Goal: Complete application form

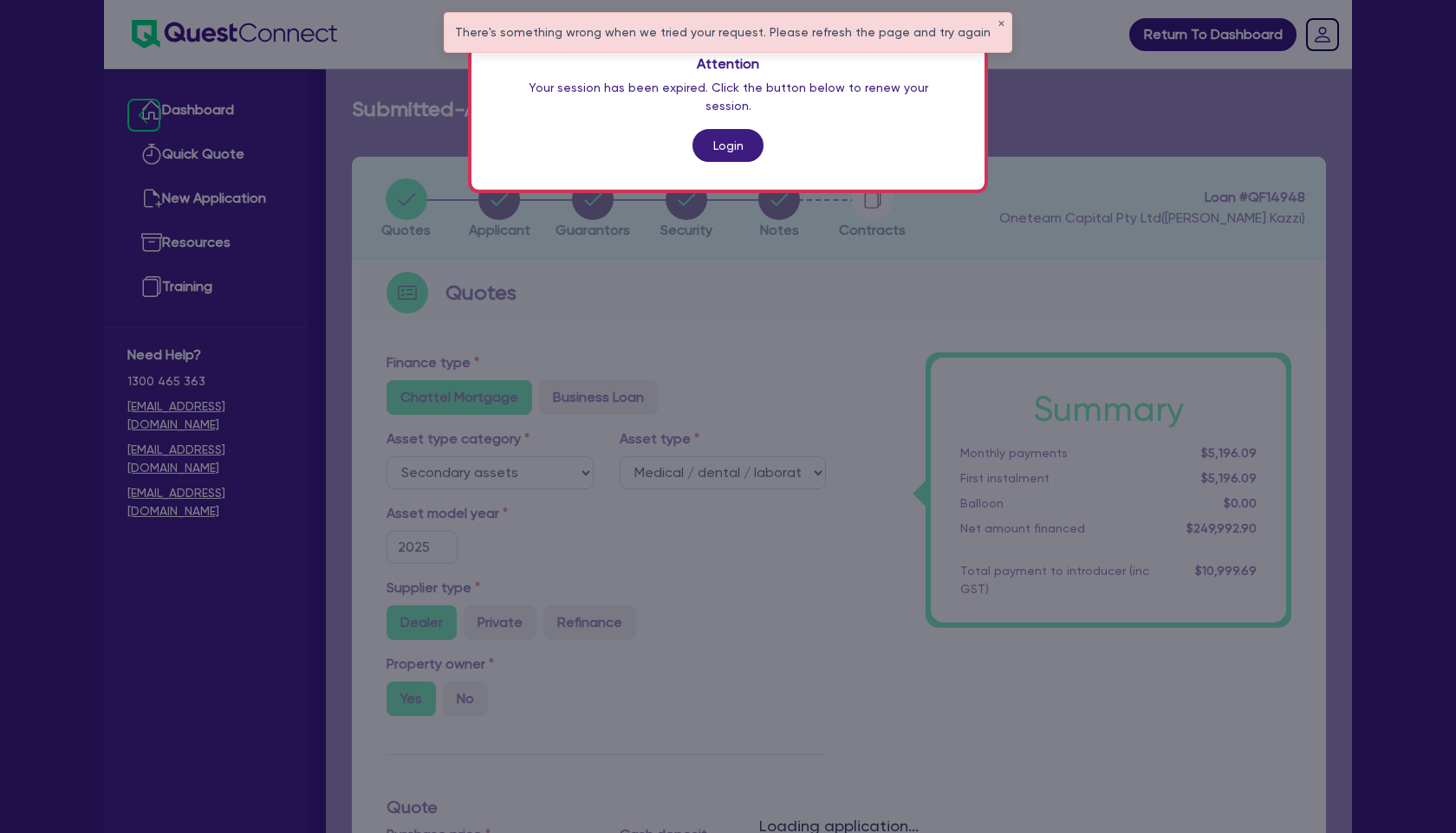
select select "SECONDARY_ASSETS"
select select "MEDICAL_DENTAL_LABORATORY_EQUIPMENT"
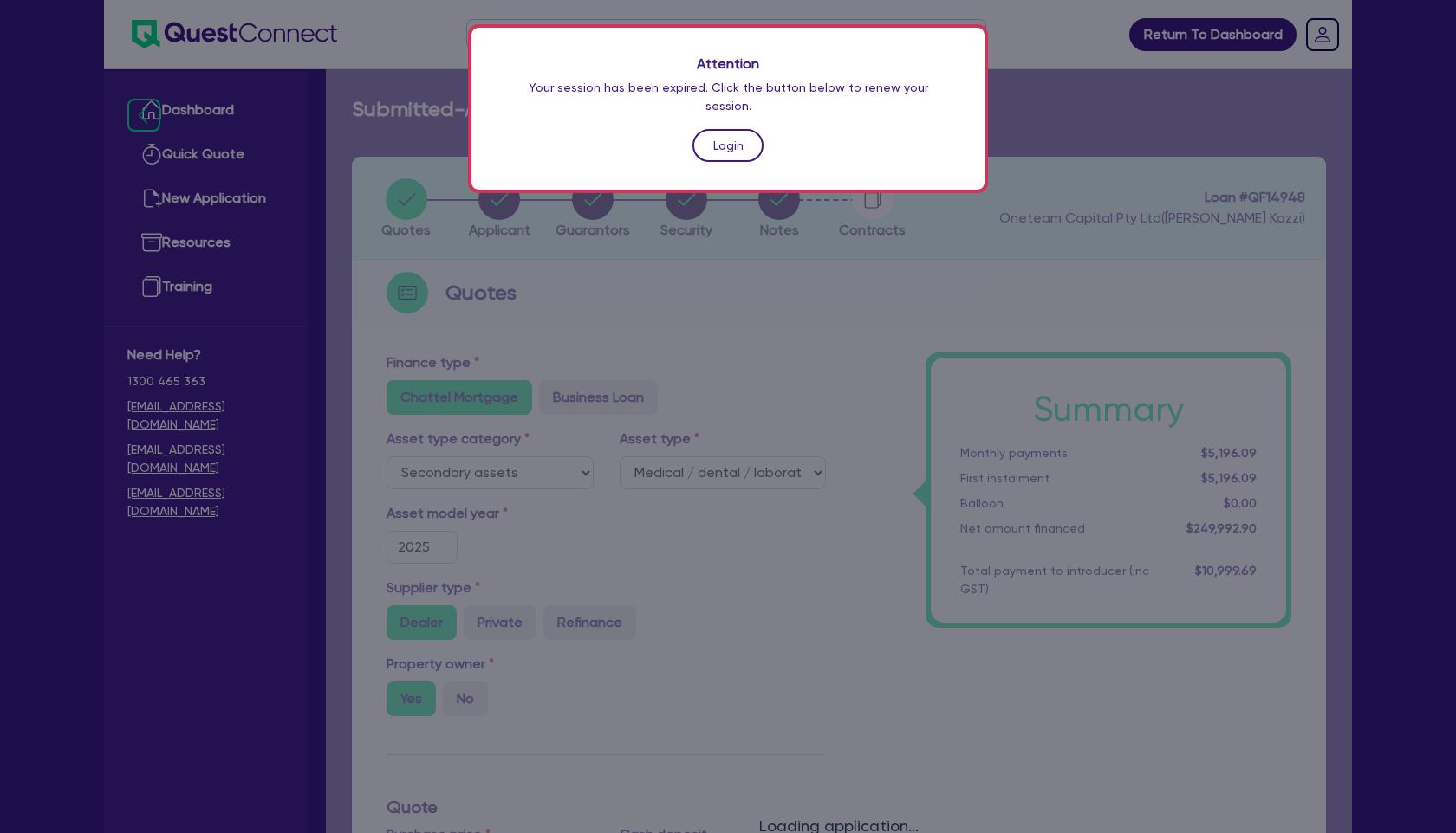
click at [745, 131] on link "Login" at bounding box center [728, 145] width 71 height 33
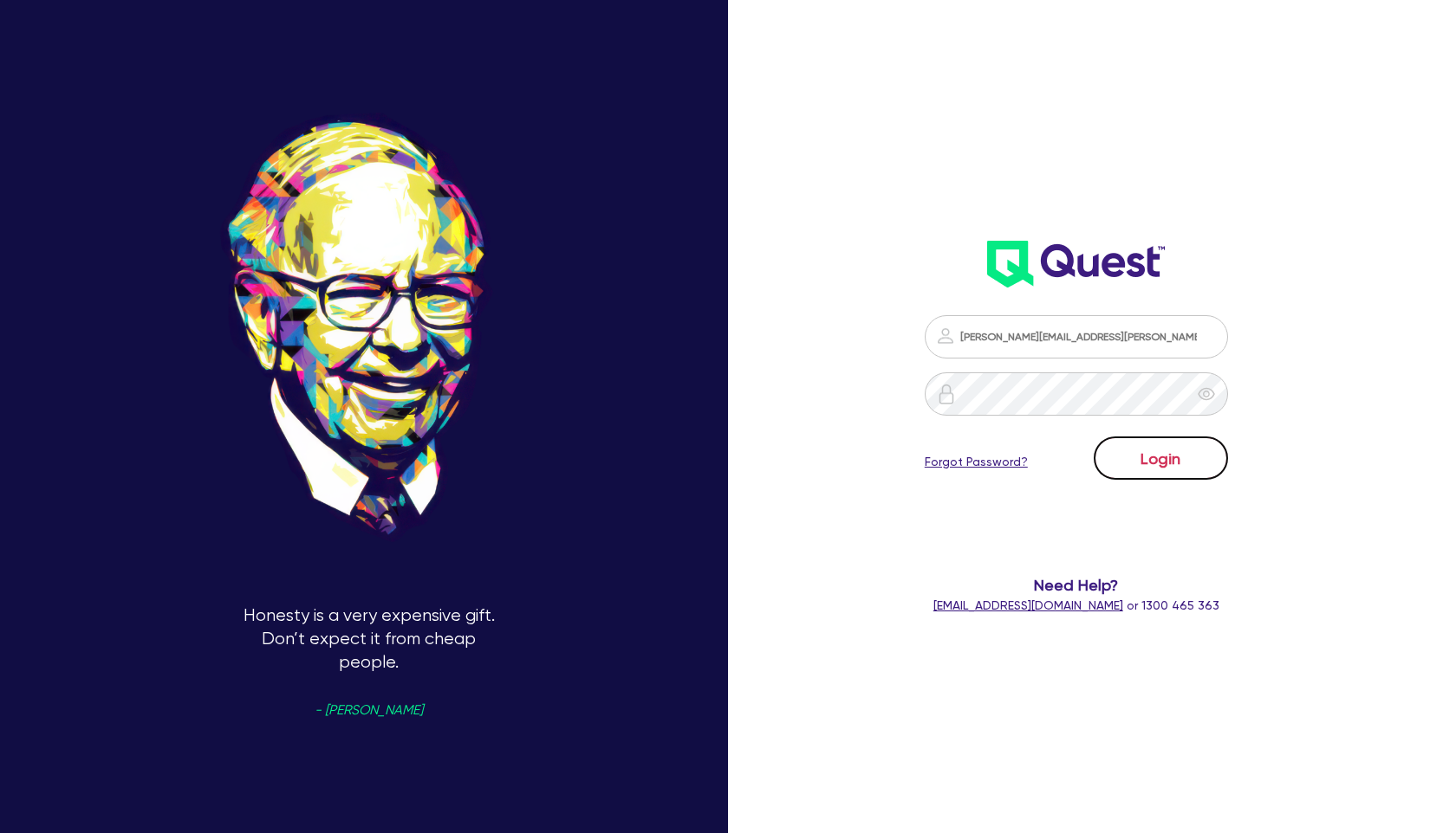
click at [1135, 446] on button "Login" at bounding box center [1161, 459] width 134 height 44
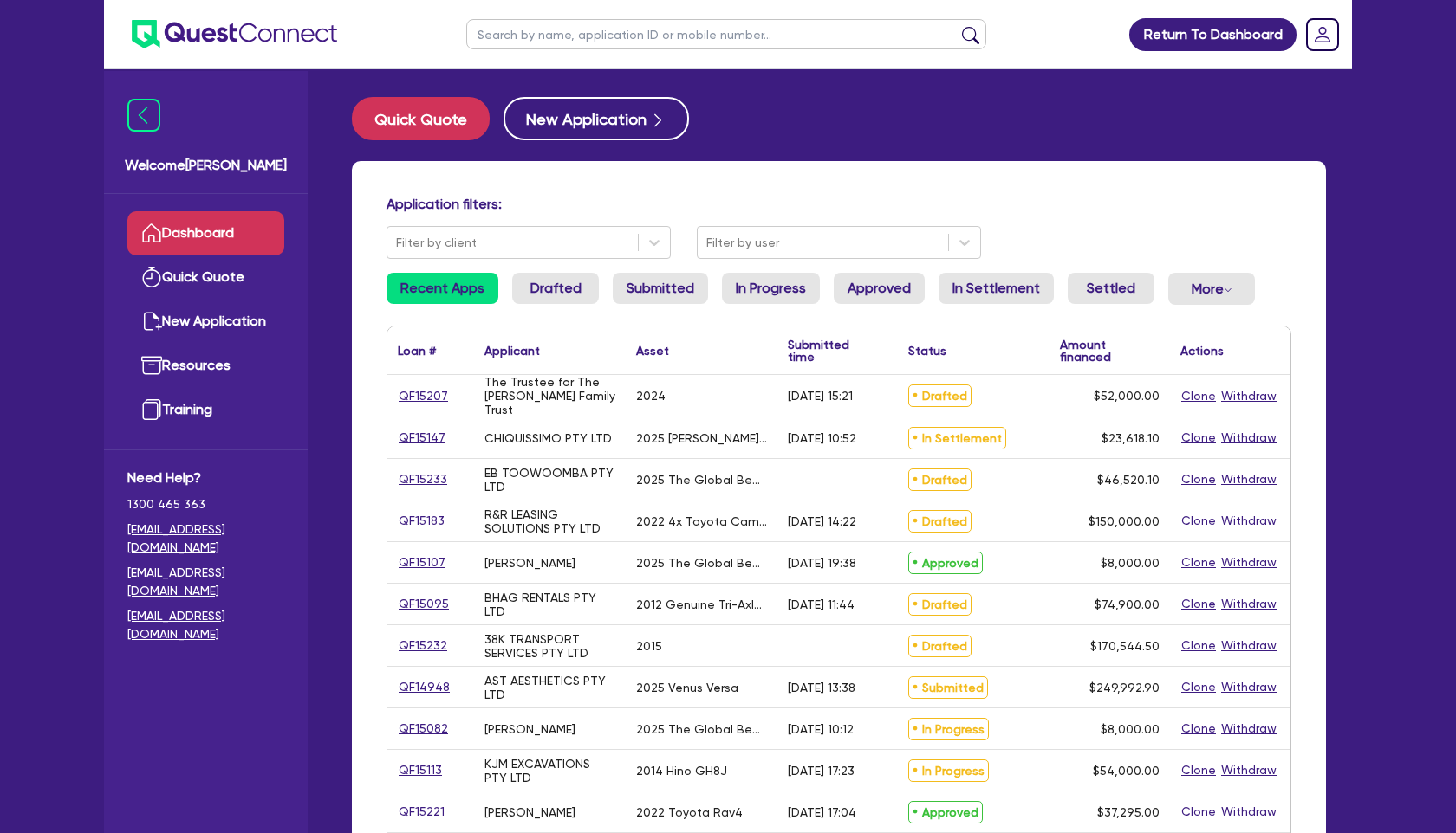
click at [564, 32] on input "text" at bounding box center [725, 34] width 520 height 30
type input "[PERSON_NAME]"
click at [957, 26] on button "submit" at bounding box center [971, 38] width 28 height 24
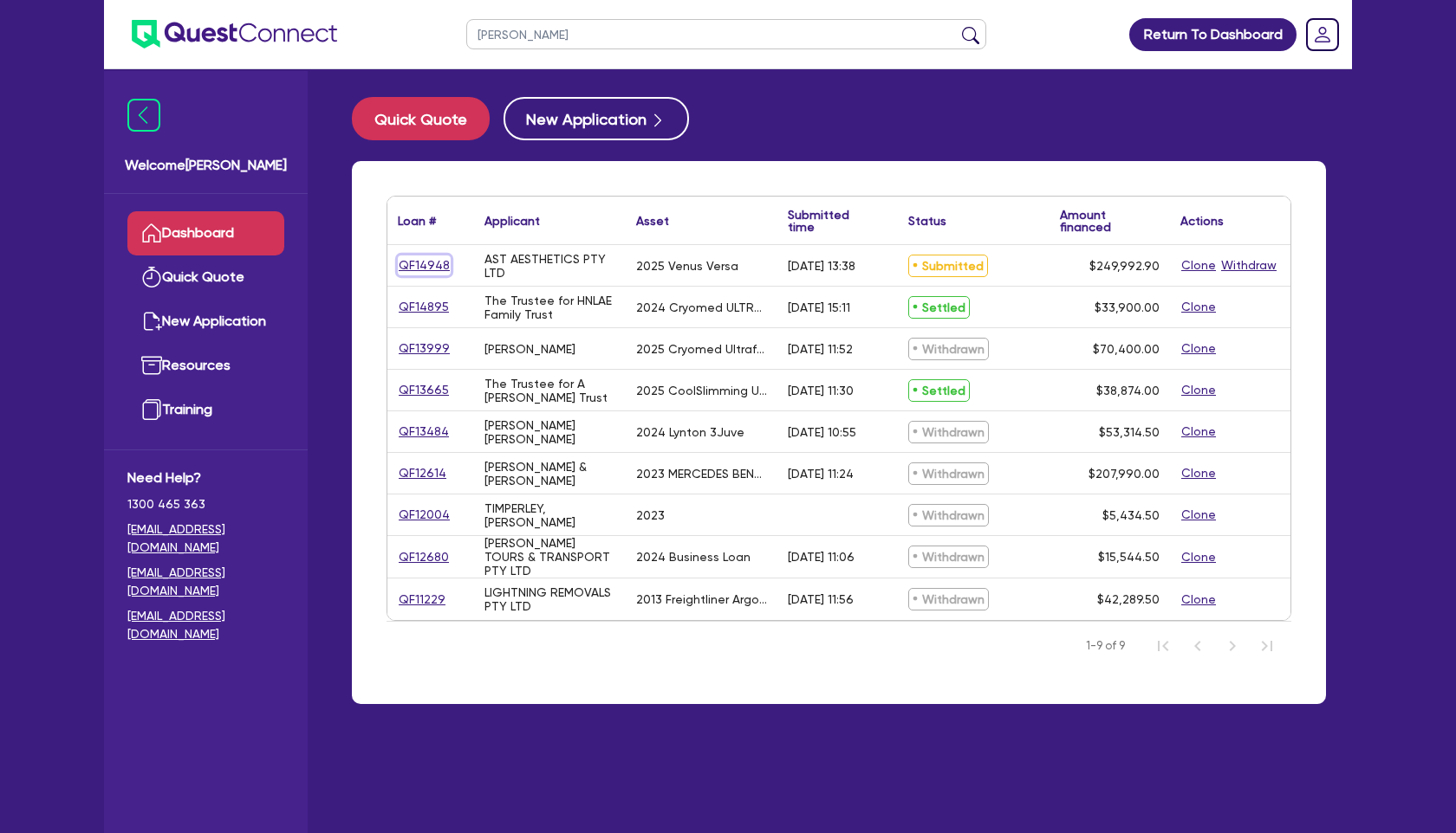
click at [415, 260] on link "QF14948" at bounding box center [424, 265] width 53 height 20
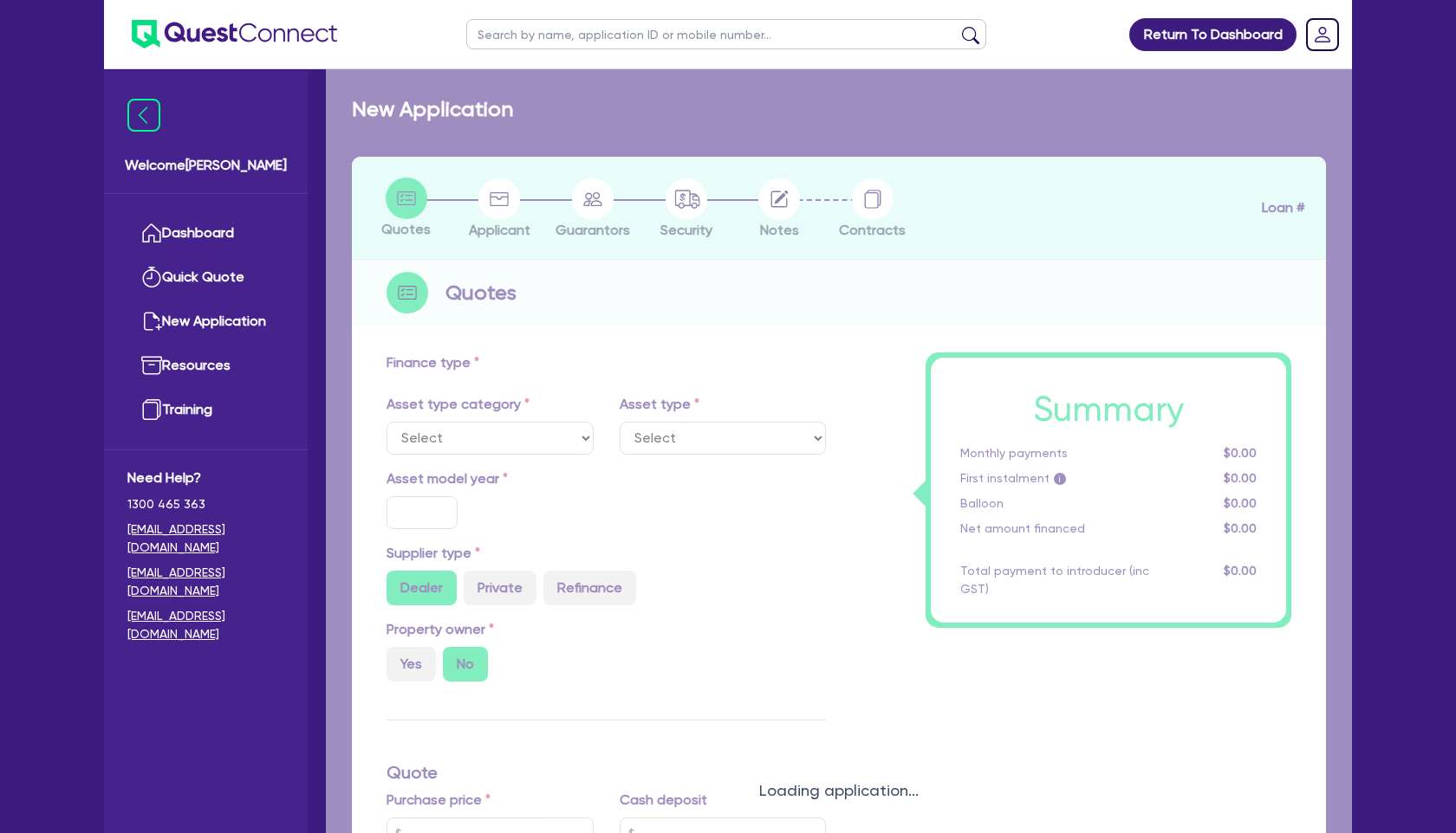
select select "SECONDARY_ASSETS"
type input "2025"
radio input "true"
type input "255,138.4"
type input "5,800"
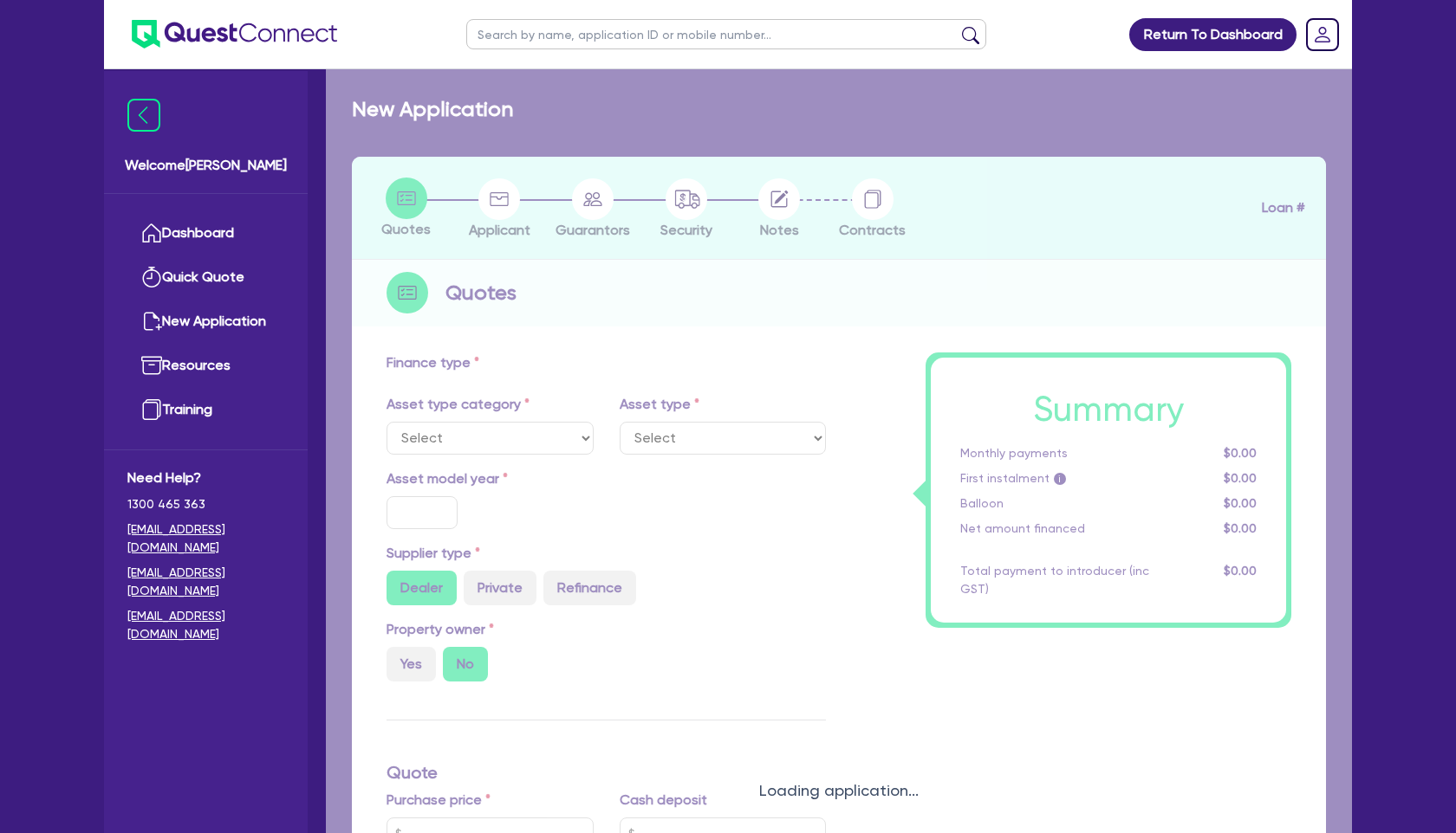
type input "4"
type input "9,999.72"
type input "7.49"
select select "MEDICAL_DENTAL_LABORATORY_EQUIPMENT"
